Goal: Information Seeking & Learning: Learn about a topic

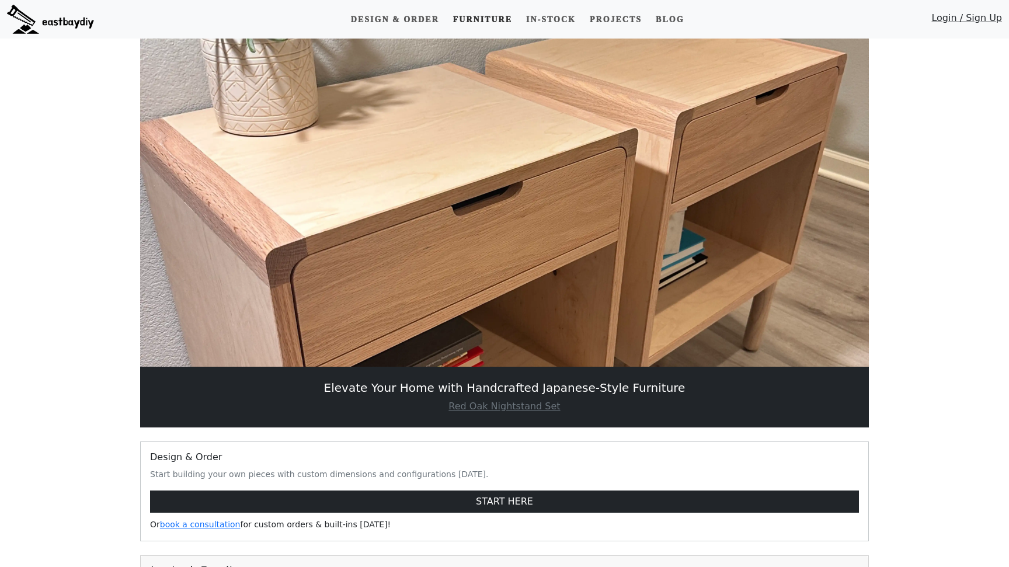
click at [482, 21] on link "Furniture" at bounding box center [483, 20] width 68 height 22
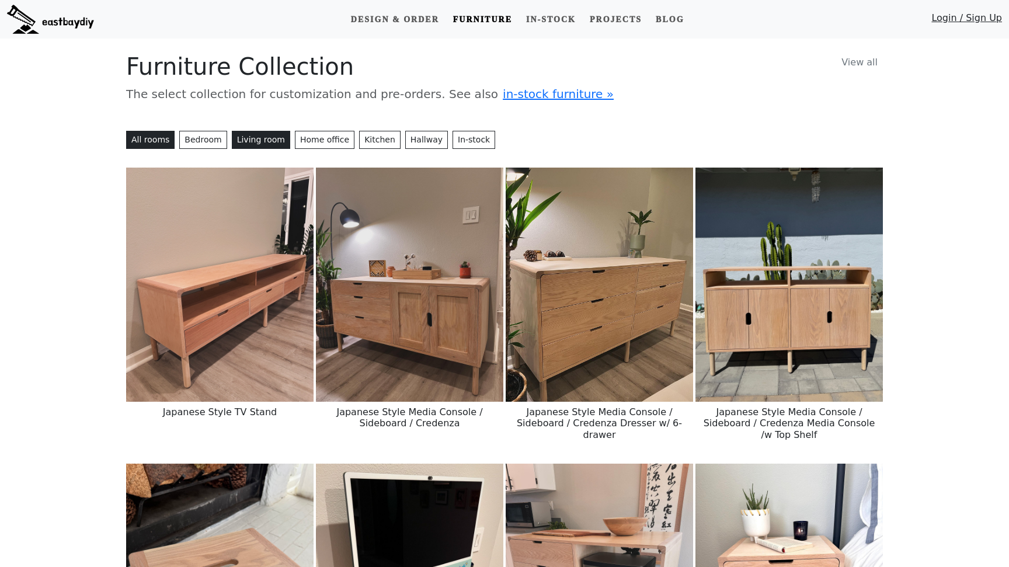
click at [251, 143] on button "Living room" at bounding box center [261, 140] width 58 height 18
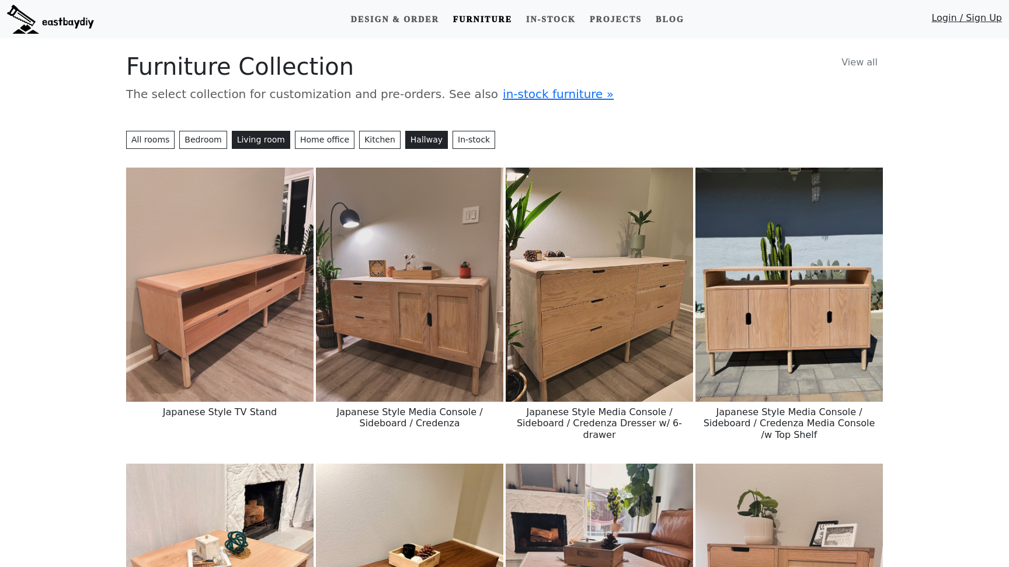
click at [414, 145] on button "Hallway" at bounding box center [426, 140] width 43 height 18
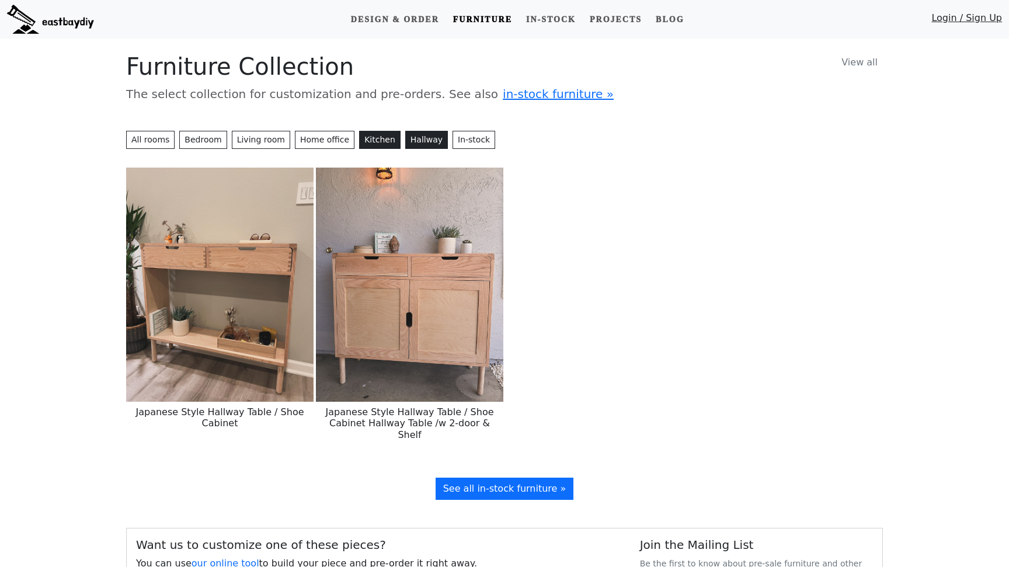
click at [370, 145] on button "Kitchen" at bounding box center [379, 140] width 41 height 18
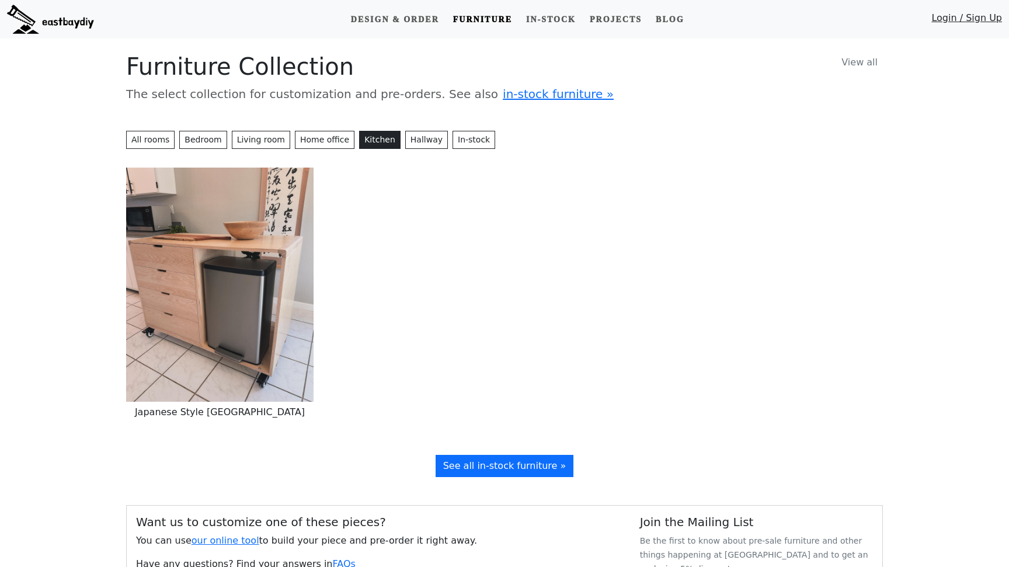
click at [453, 150] on div "All rooms Bedroom Living room Home office [GEOGRAPHIC_DATA] In-stock" at bounding box center [504, 142] width 757 height 23
click at [453, 142] on link "In-stock" at bounding box center [474, 140] width 43 height 18
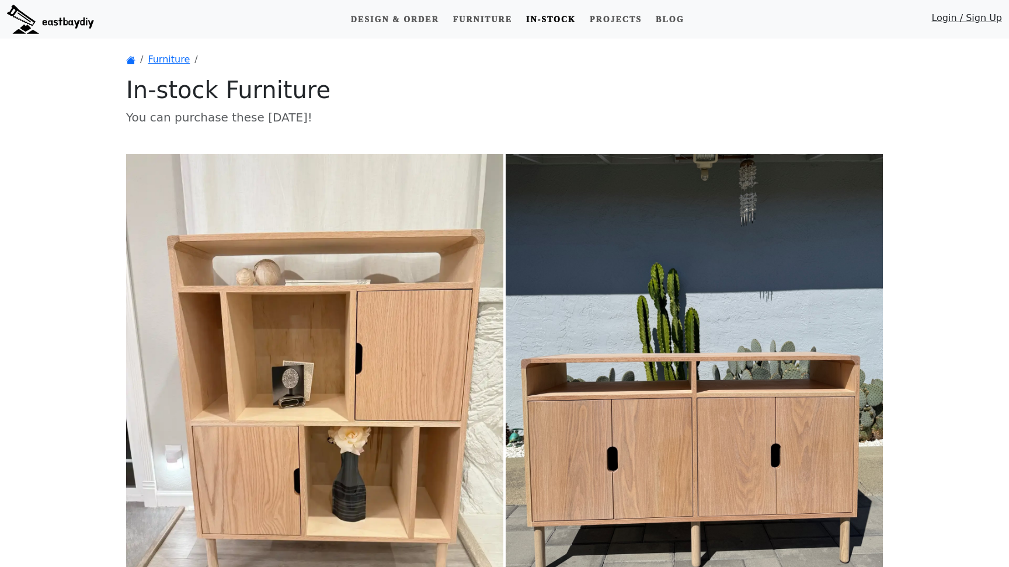
click at [170, 61] on link "Furniture" at bounding box center [169, 59] width 42 height 11
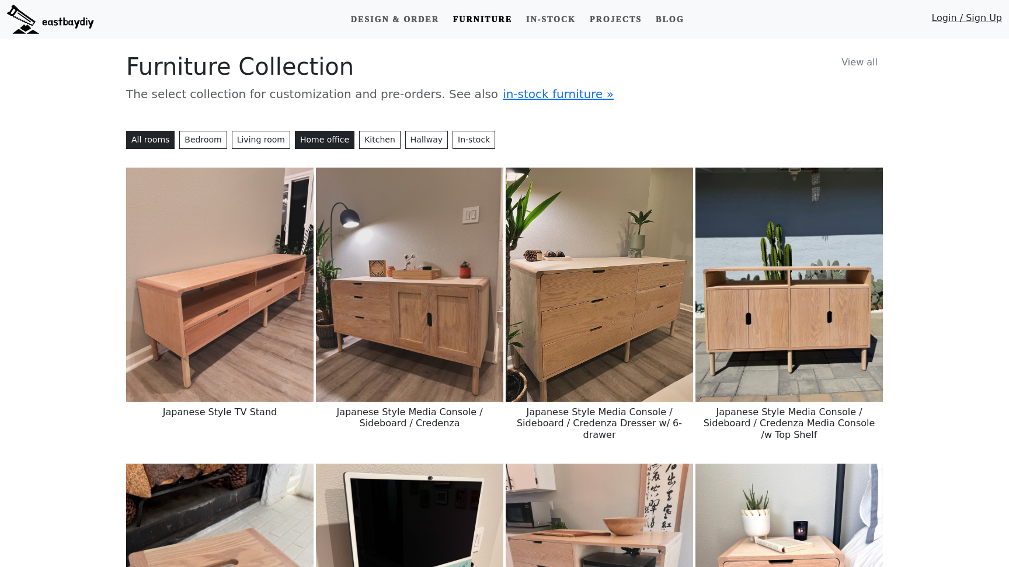
click at [324, 138] on button "Home office" at bounding box center [325, 140] width 60 height 18
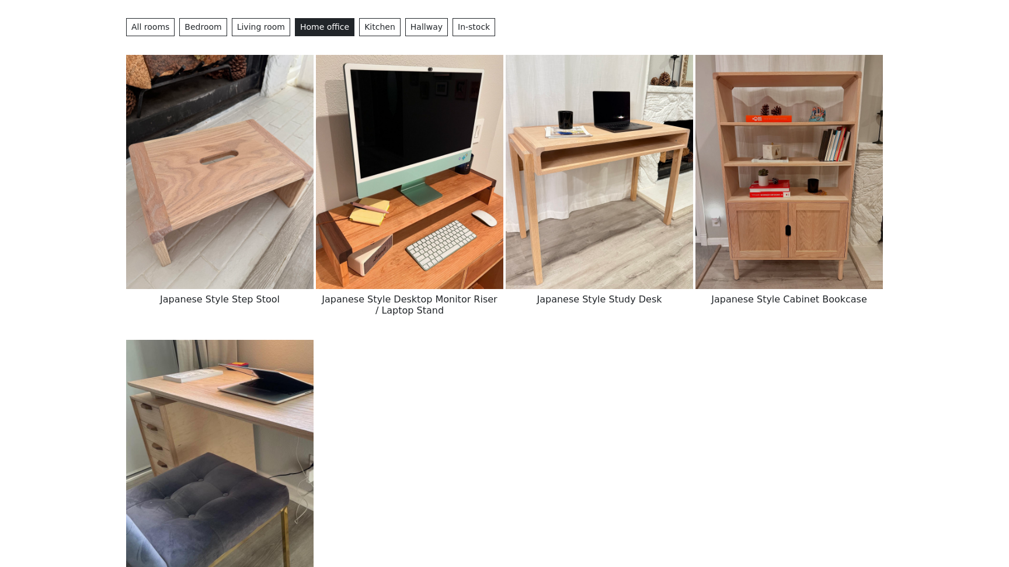
scroll to position [103, 0]
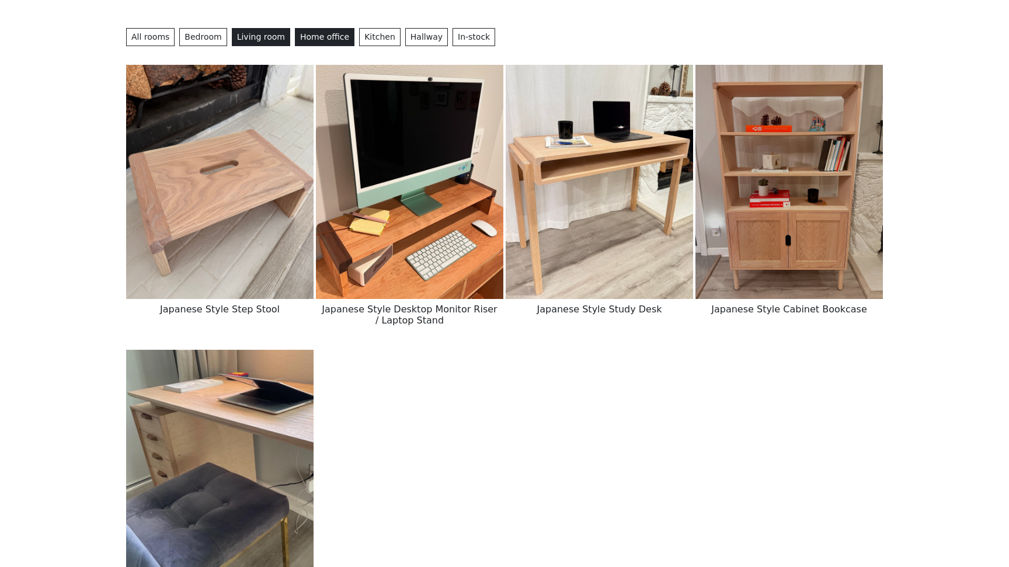
click at [249, 43] on button "Living room" at bounding box center [261, 37] width 58 height 18
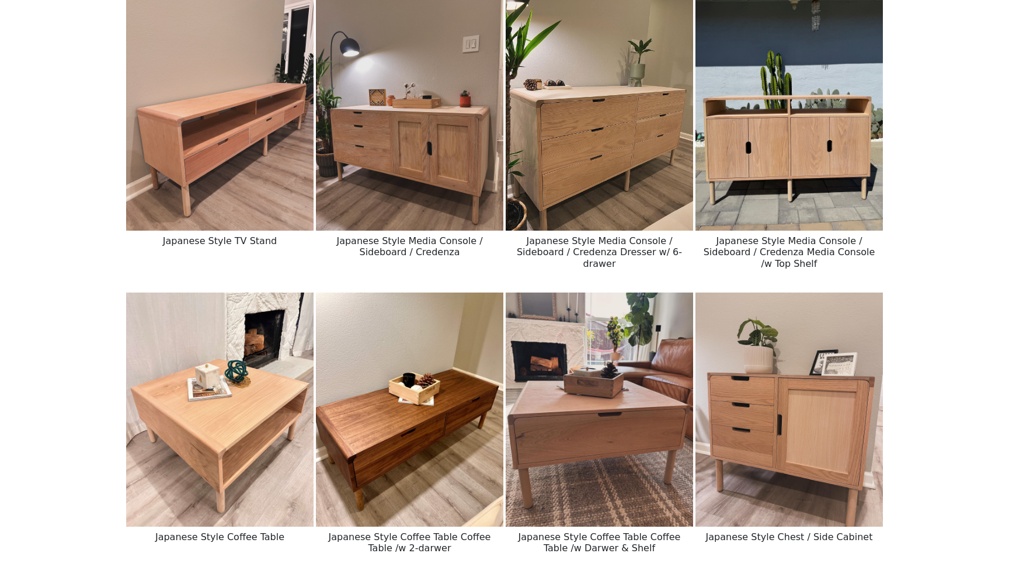
scroll to position [98, 0]
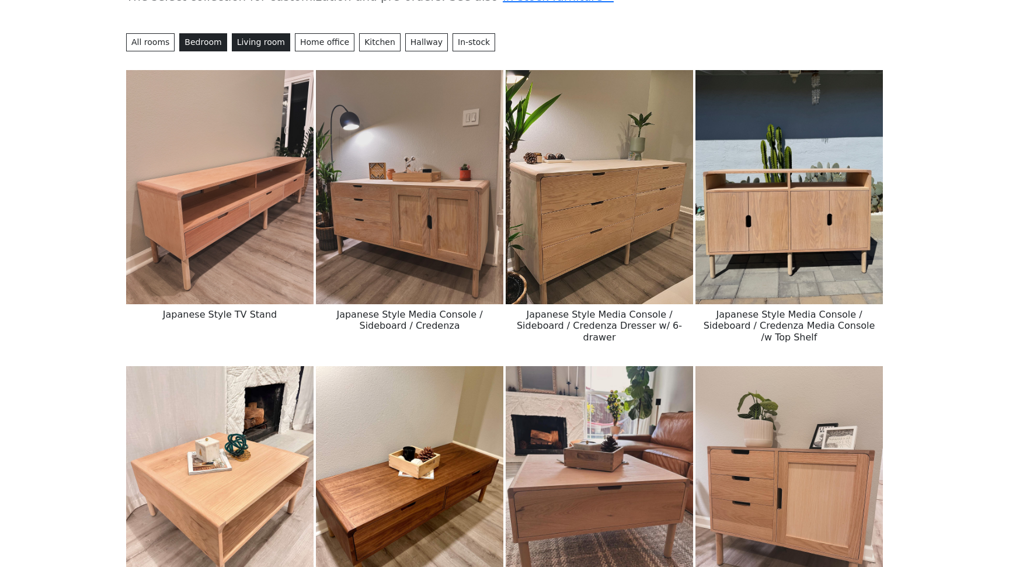
click at [201, 41] on button "Bedroom" at bounding box center [202, 42] width 47 height 18
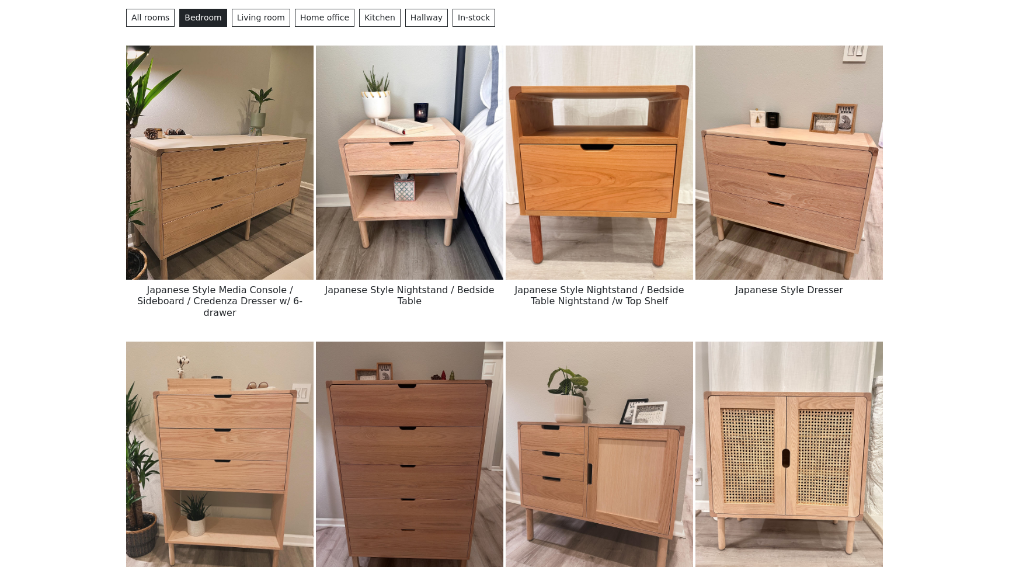
scroll to position [116, 0]
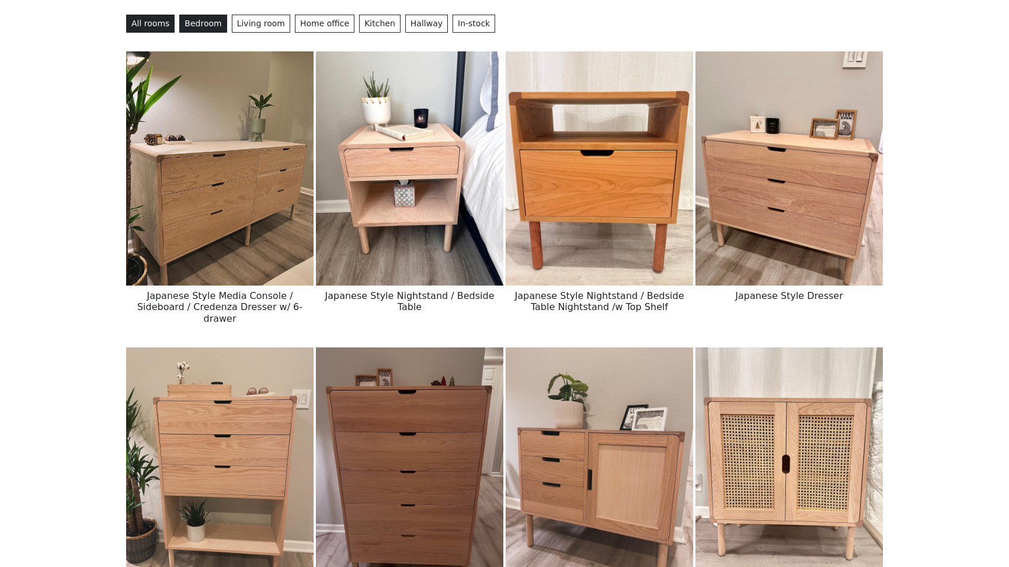
click at [162, 26] on button "All rooms" at bounding box center [150, 24] width 48 height 18
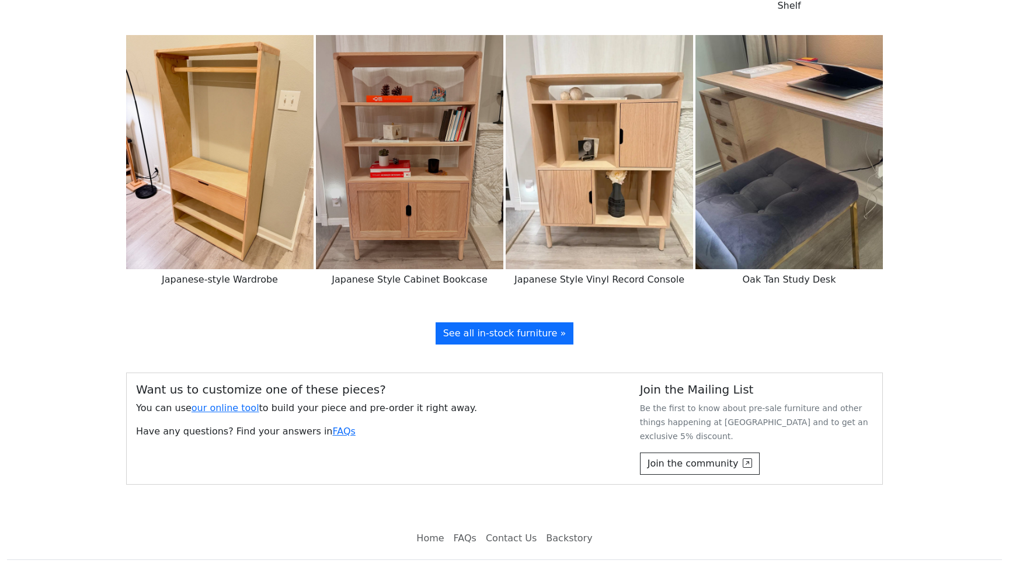
scroll to position [1579, 0]
click at [644, 231] on img at bounding box center [600, 153] width 188 height 234
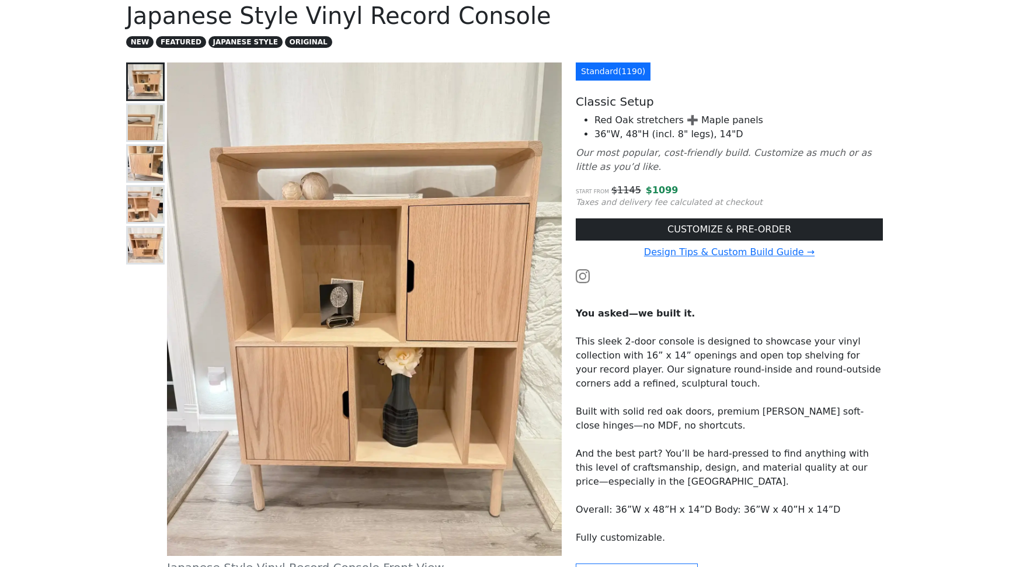
scroll to position [116, 0]
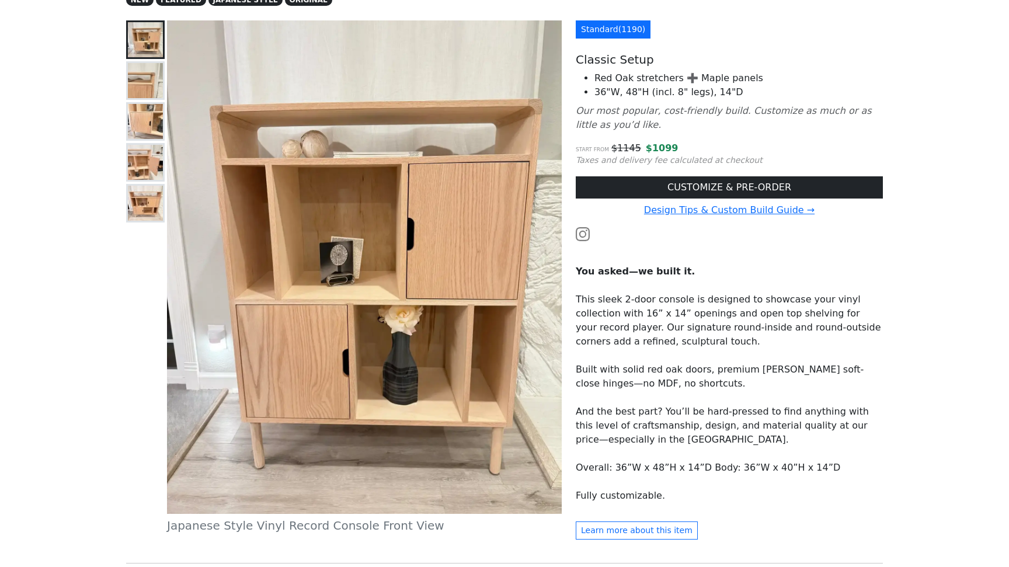
click at [146, 79] on img at bounding box center [145, 80] width 35 height 35
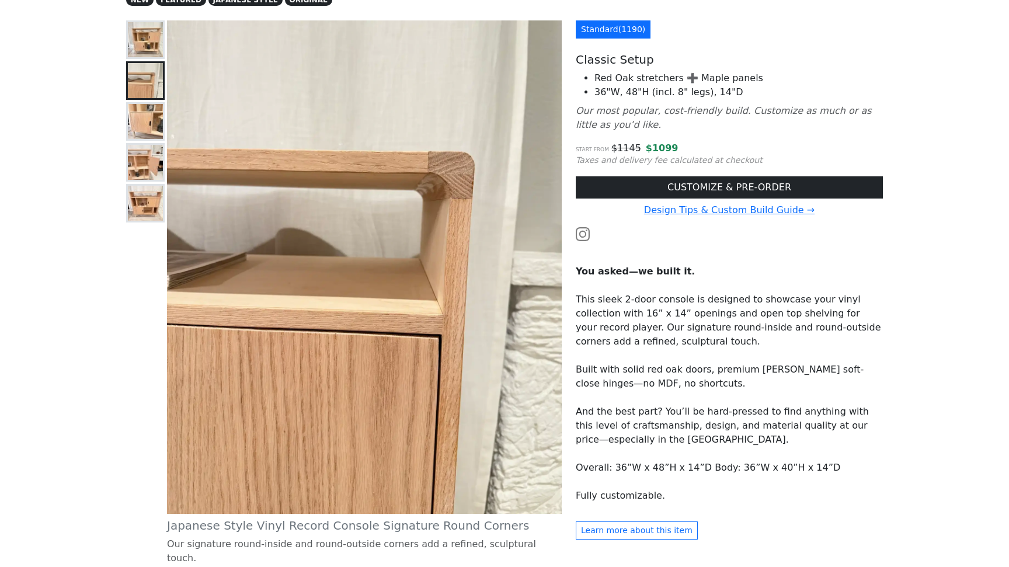
click at [147, 124] on img at bounding box center [145, 121] width 35 height 35
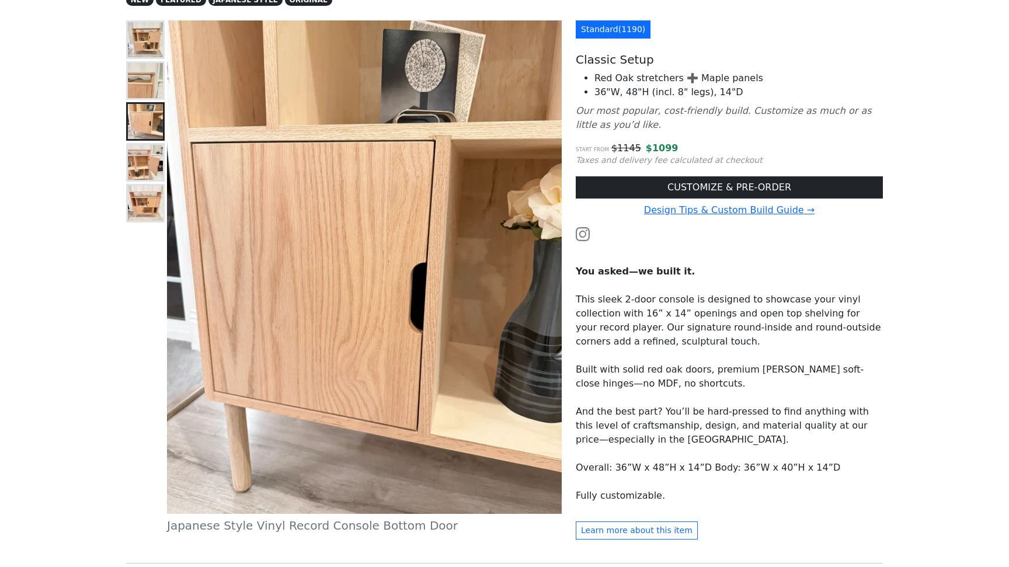
click at [147, 157] on img at bounding box center [145, 162] width 35 height 35
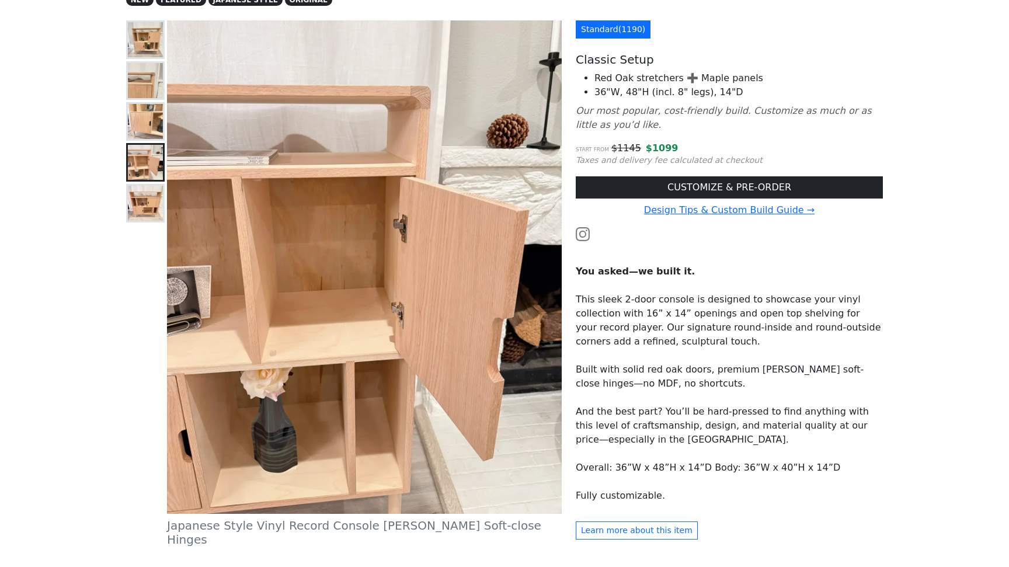
click at [145, 193] on img at bounding box center [145, 203] width 35 height 35
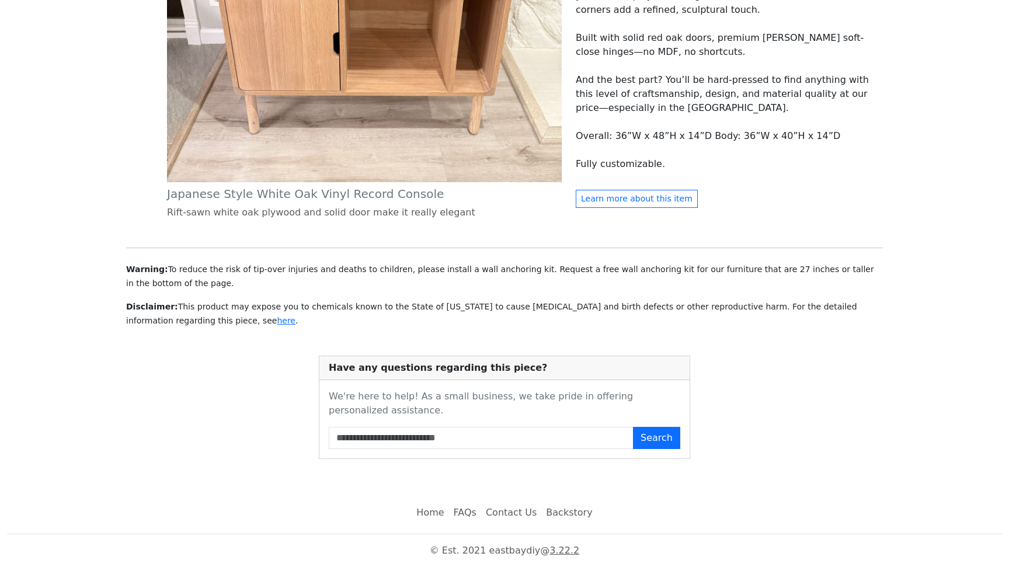
scroll to position [502, 0]
click at [619, 208] on button "Learn more about this item" at bounding box center [637, 199] width 122 height 18
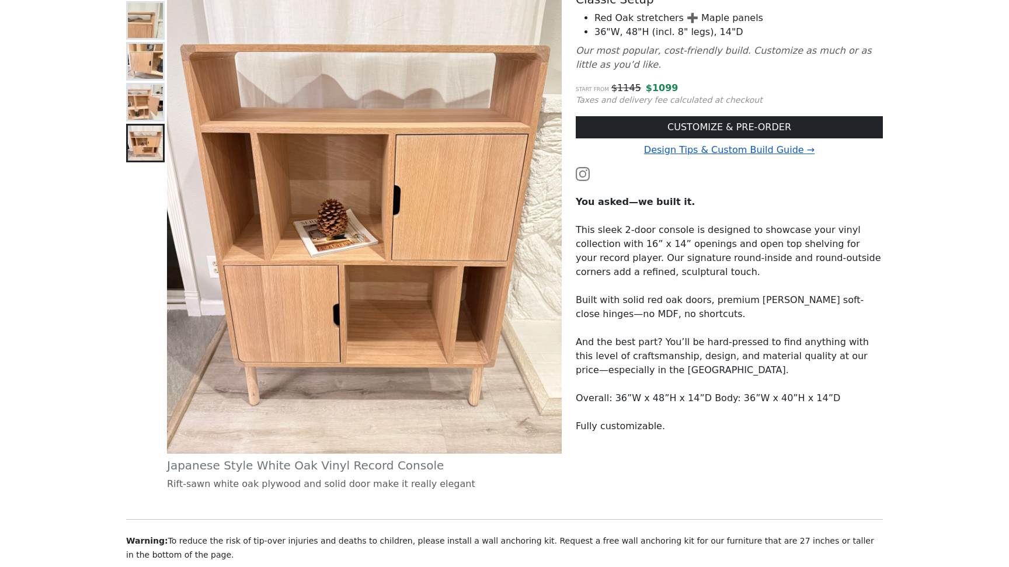
scroll to position [174, 0]
